Goal: Task Accomplishment & Management: Manage account settings

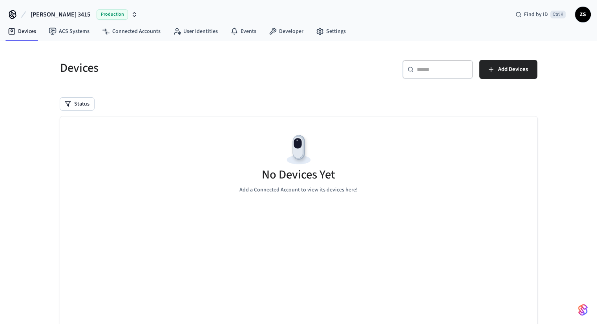
click at [97, 13] on span "Production" at bounding box center [112, 14] width 31 height 10
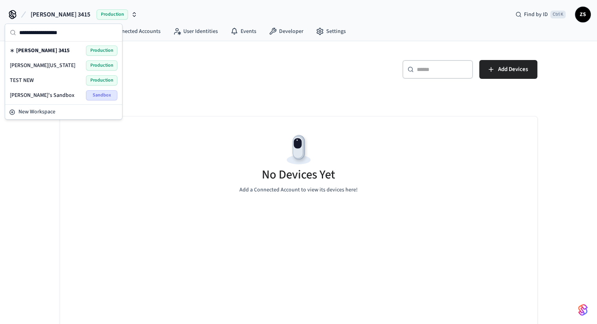
click at [28, 66] on span "[PERSON_NAME][US_STATE]" at bounding box center [43, 66] width 66 height 8
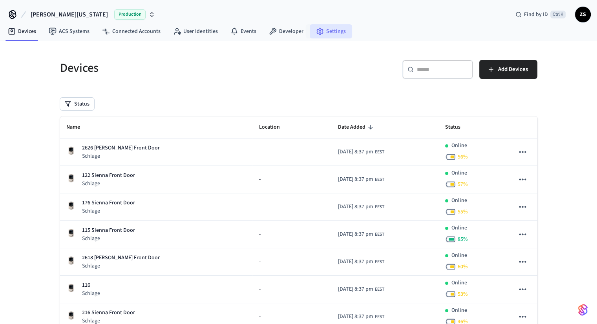
click at [334, 31] on link "Settings" at bounding box center [331, 31] width 42 height 14
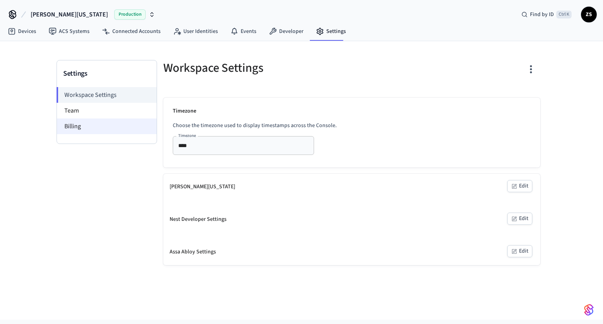
click at [89, 124] on li "Billing" at bounding box center [107, 126] width 100 height 16
